Goal: Complete application form

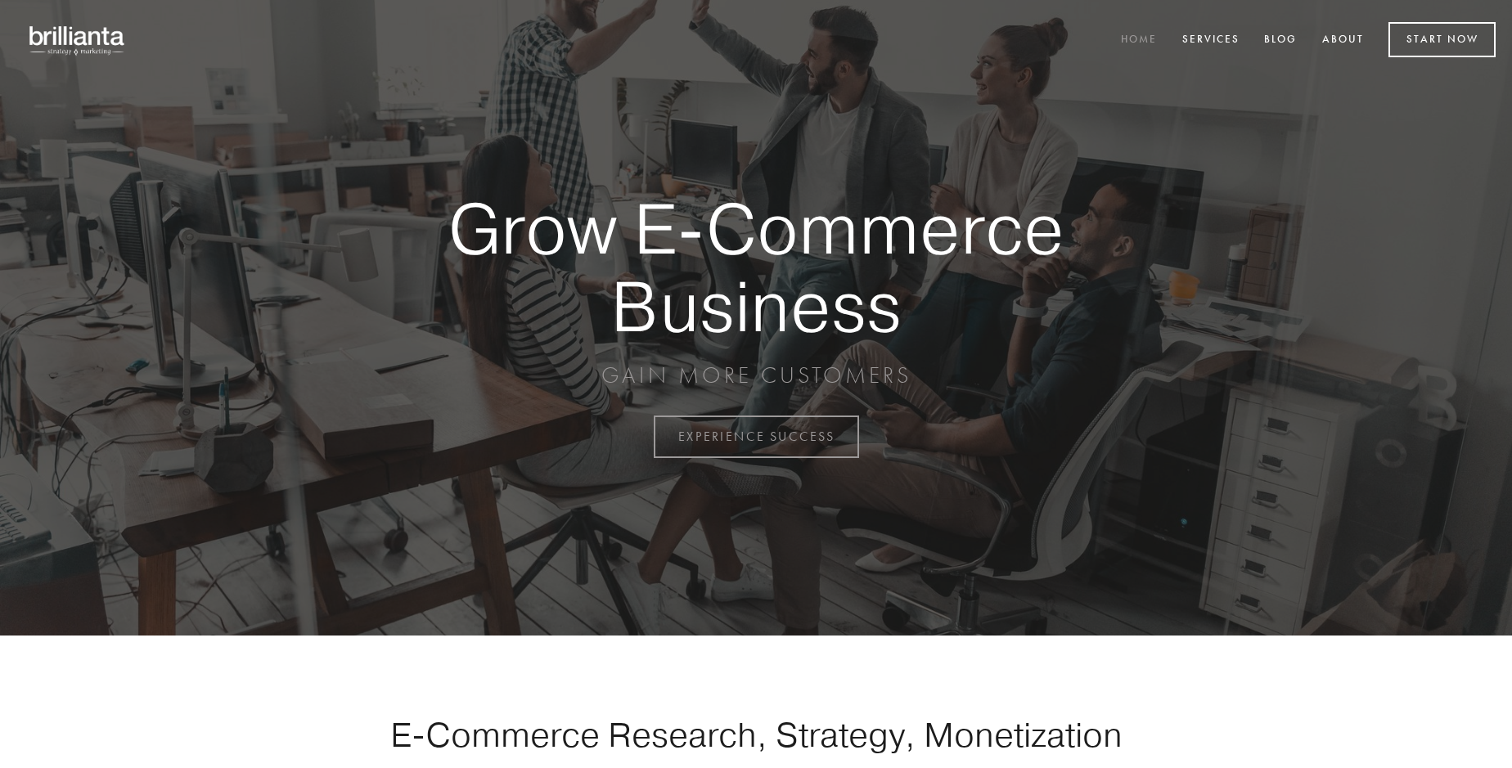
scroll to position [4290, 0]
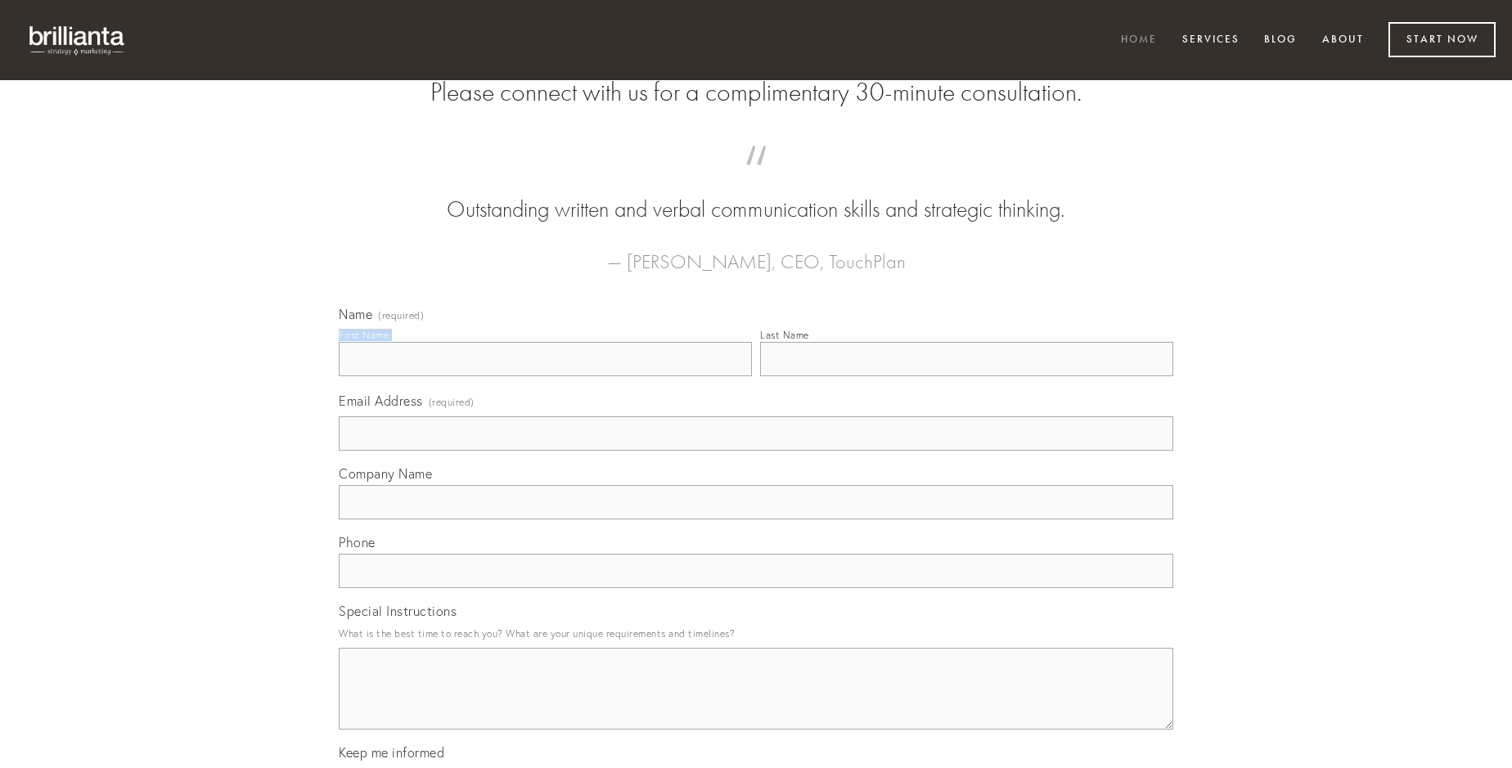
type input "[PERSON_NAME]"
click at [966, 376] on input "Last Name" at bounding box center [966, 359] width 413 height 34
type input "[PERSON_NAME]"
click at [756, 451] on input "Email Address (required)" at bounding box center [756, 434] width 835 height 34
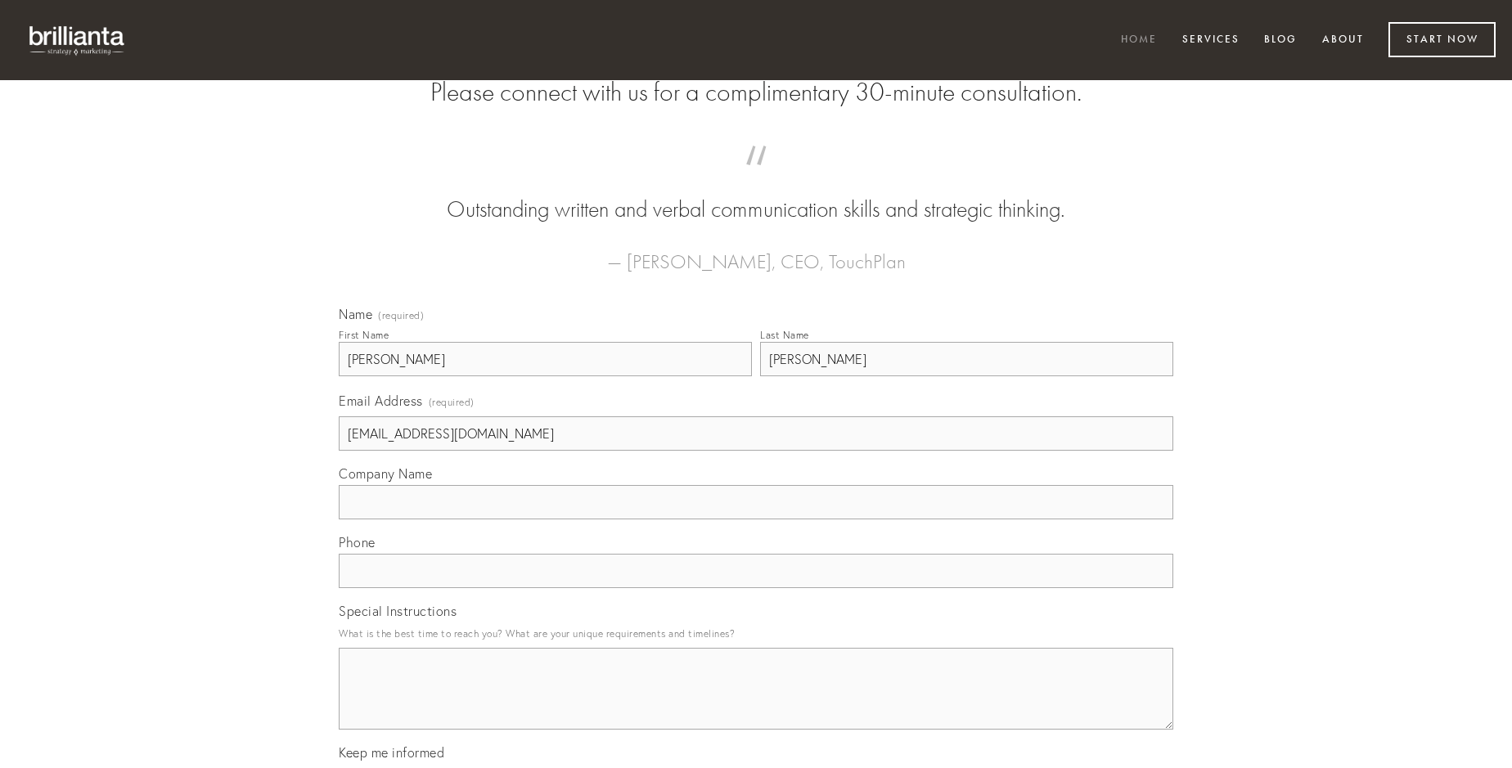
type input "[EMAIL_ADDRESS][DOMAIN_NAME]"
click at [756, 520] on input "Company Name" at bounding box center [756, 502] width 835 height 34
type input "tres"
click at [756, 588] on input "text" at bounding box center [756, 571] width 835 height 34
click at [756, 704] on textarea "Special Instructions" at bounding box center [756, 689] width 835 height 82
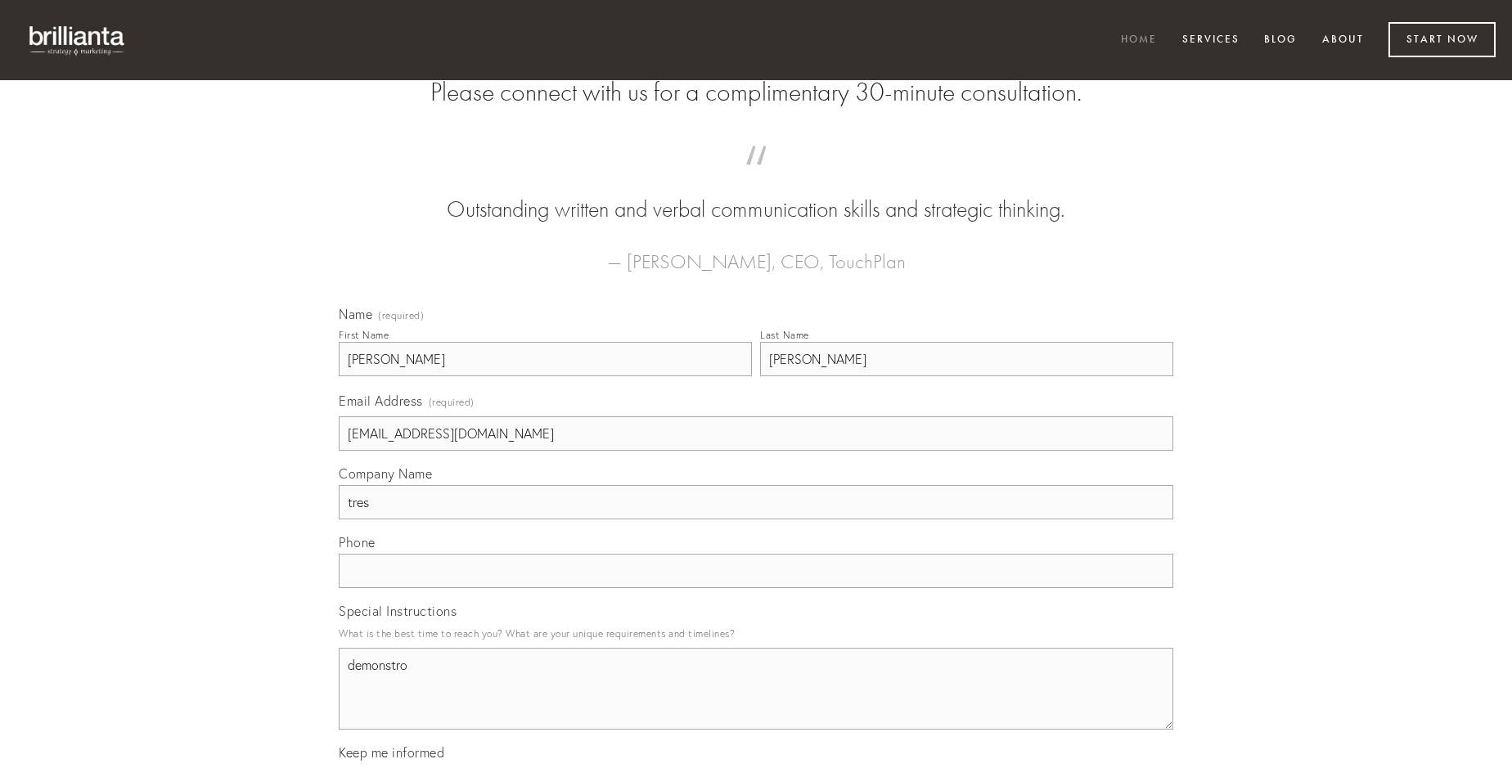
type textarea "demonstro"
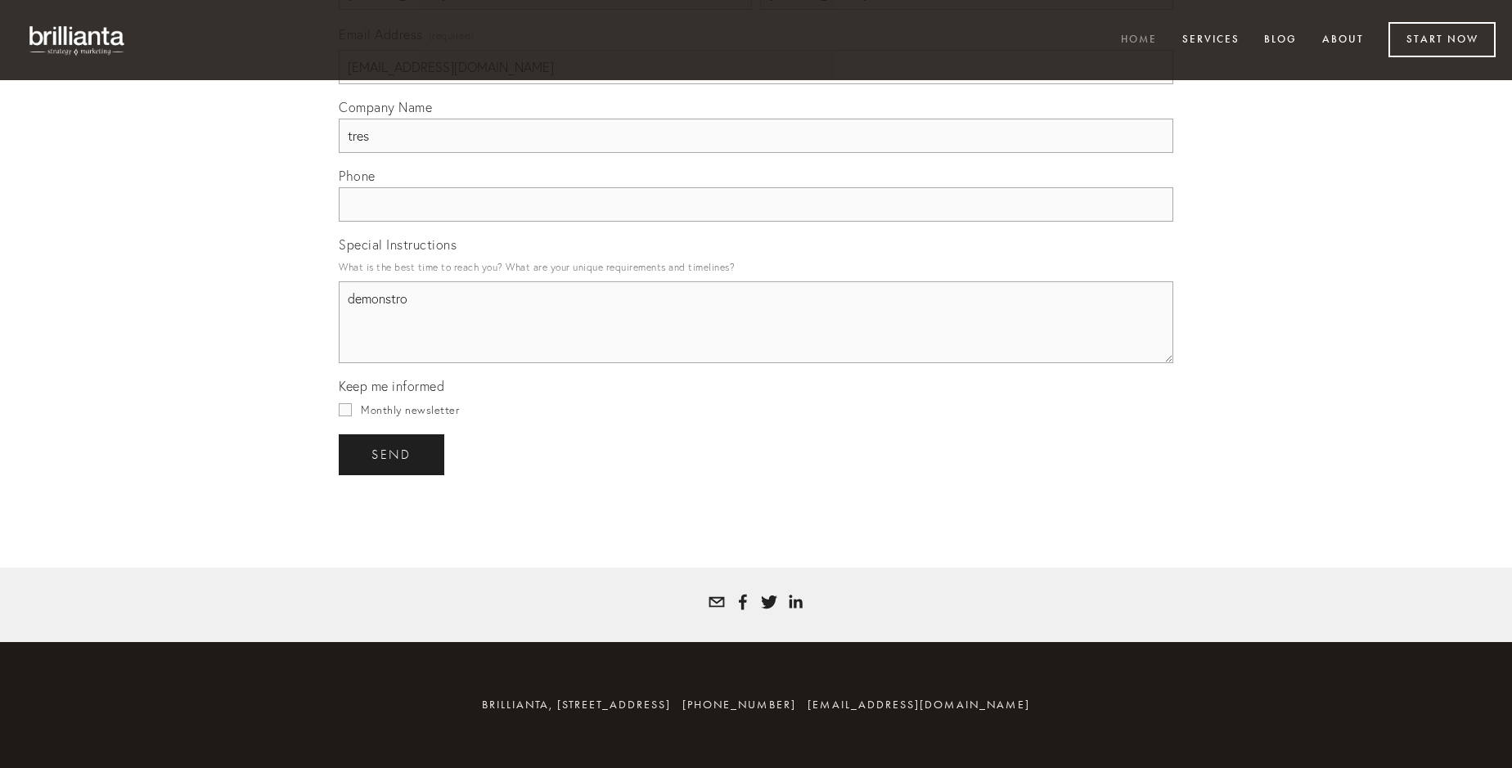
click at [393, 454] on span "send" at bounding box center [392, 455] width 40 height 15
